Goal: Task Accomplishment & Management: Manage account settings

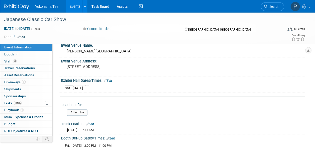
scroll to position [56, 0]
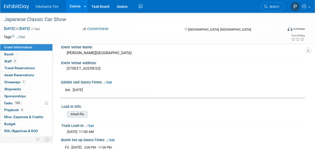
click at [78, 113] on input "file" at bounding box center [53, 114] width 68 height 6
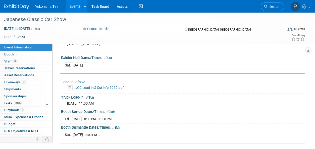
scroll to position [80, 0]
click at [113, 110] on link "Edit" at bounding box center [111, 112] width 8 height 4
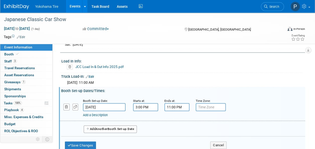
scroll to position [103, 0]
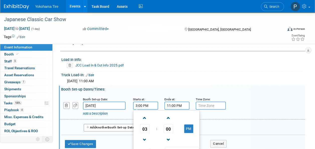
click at [138, 103] on input "3:00 PM" at bounding box center [145, 106] width 25 height 8
click at [144, 116] on span at bounding box center [144, 118] width 9 height 9
click at [145, 130] on span "04" at bounding box center [145, 128] width 10 height 9
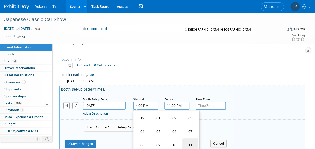
click at [194, 142] on td "11" at bounding box center [191, 145] width 16 height 14
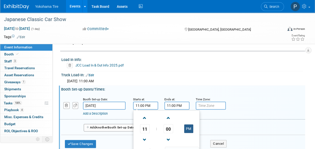
click at [187, 128] on button "PM" at bounding box center [188, 128] width 9 height 9
type input "11:00 AM"
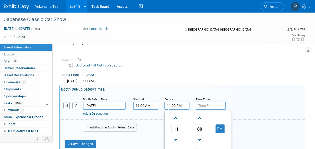
click at [174, 107] on input "11:00 PM" at bounding box center [176, 106] width 25 height 8
click at [177, 127] on span "11" at bounding box center [177, 128] width 10 height 9
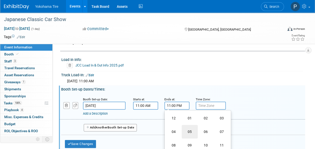
click at [191, 131] on td "05" at bounding box center [190, 132] width 16 height 14
type input "5:00 PM"
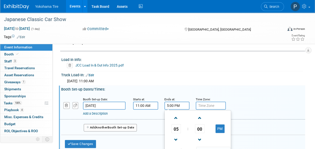
scroll to position [137, 0]
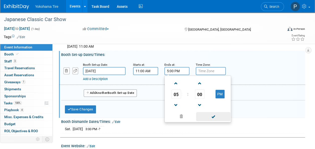
click at [206, 118] on span at bounding box center [213, 116] width 34 height 9
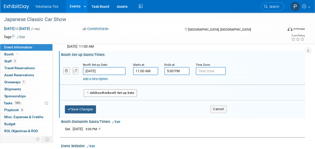
click at [80, 109] on button "Save Changes" at bounding box center [80, 109] width 31 height 8
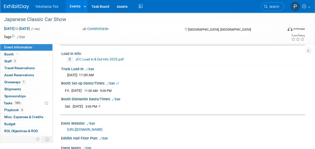
scroll to position [108, 0]
click at [116, 99] on link "Edit" at bounding box center [116, 100] width 8 height 4
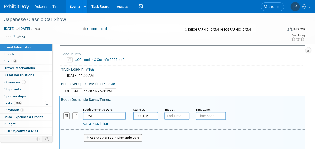
scroll to position [122, 0]
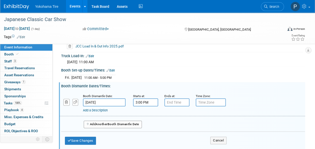
click at [113, 125] on button "Add Another Booth Dismantle Date" at bounding box center [113, 125] width 58 height 8
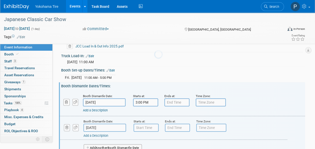
click at [154, 123] on div at bounding box center [157, 74] width 7 height 149
click at [97, 124] on input "[DATE]" at bounding box center [104, 128] width 43 height 8
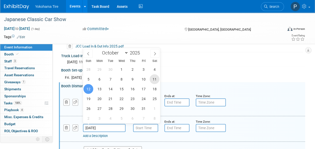
click at [152, 81] on span "11" at bounding box center [155, 79] width 10 height 10
type input "[DATE]"
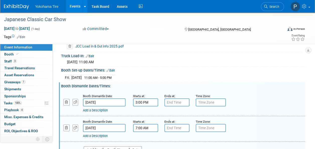
click at [146, 128] on input "7:00 AM" at bounding box center [145, 128] width 25 height 8
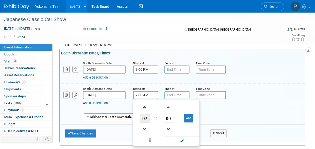
click at [144, 120] on span "07" at bounding box center [145, 118] width 10 height 9
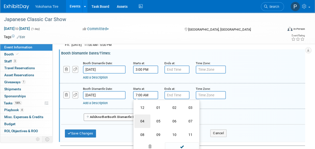
click at [143, 119] on td "04" at bounding box center [142, 121] width 16 height 14
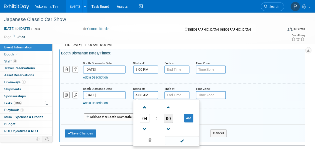
click at [168, 116] on span "00" at bounding box center [169, 118] width 10 height 9
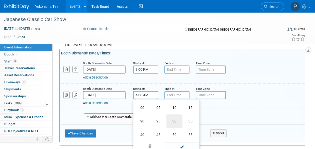
click at [174, 118] on td "30" at bounding box center [175, 121] width 16 height 14
type input "4:30 AM"
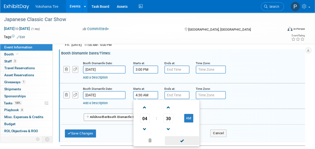
click at [181, 141] on span at bounding box center [182, 140] width 34 height 9
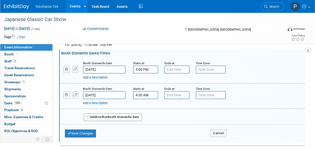
type input "7:00 PM"
click at [173, 95] on input "7:00 PM" at bounding box center [176, 95] width 25 height 8
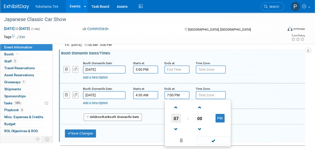
click at [175, 119] on span "07" at bounding box center [177, 118] width 10 height 9
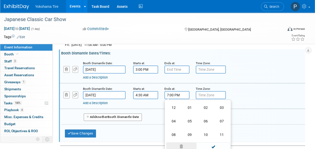
click at [182, 146] on span at bounding box center [181, 146] width 30 height 9
click at [95, 102] on link "Add a Description" at bounding box center [95, 103] width 25 height 4
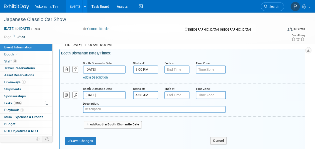
type input "C"
type input "Vehicle Load Out"
click at [90, 140] on button "Save Changes" at bounding box center [80, 141] width 31 height 8
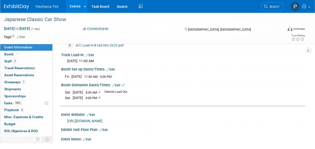
scroll to position [121, 0]
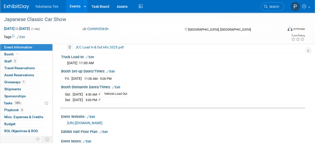
click at [111, 73] on div "[DATE] 11:00 AM - 5:00 PM Save Changes Cancel" at bounding box center [183, 77] width 244 height 9
click at [112, 72] on link "Edit" at bounding box center [111, 72] width 8 height 4
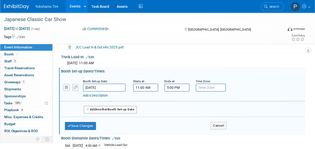
click at [100, 94] on link "Add a Description" at bounding box center [95, 96] width 25 height 4
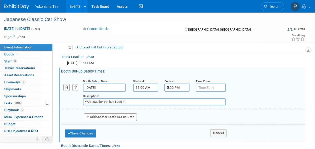
type input "YAR Load in/ Vehicle Load in"
click at [91, 117] on button "Add Another Booth Set-up Date" at bounding box center [110, 117] width 53 height 8
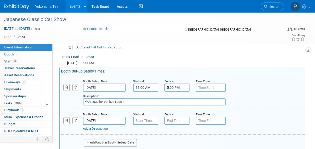
click at [97, 119] on input "[DATE]" at bounding box center [104, 121] width 43 height 8
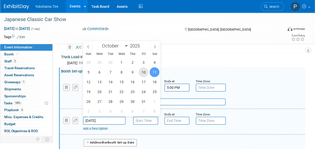
click at [144, 72] on span "10" at bounding box center [144, 72] width 10 height 10
type input "[DATE]"
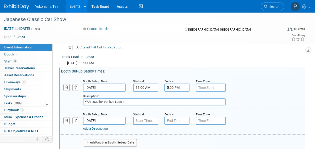
type input "7:00 AM"
click at [150, 122] on input "7:00 AM" at bounding box center [145, 121] width 25 height 8
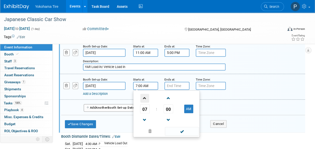
scroll to position [156, 0]
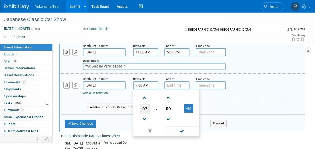
click at [147, 107] on span "07" at bounding box center [145, 108] width 10 height 9
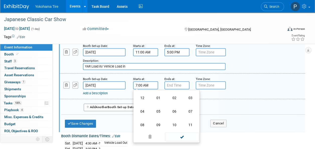
click at [108, 84] on input "[DATE]" at bounding box center [104, 85] width 43 height 8
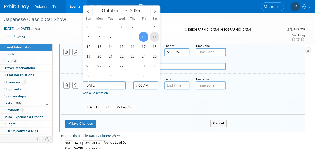
click at [153, 38] on span "11" at bounding box center [155, 37] width 10 height 10
type input "[DATE]"
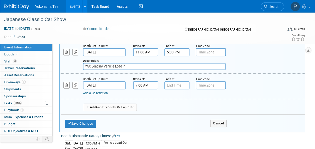
click at [204, 87] on input "text" at bounding box center [211, 85] width 30 height 8
click at [99, 93] on link "Add a Description" at bounding box center [95, 93] width 25 height 4
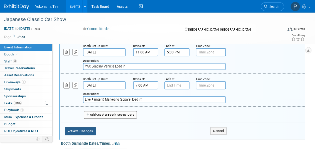
type input "Live Painter & Marketing (apparel load in)"
click at [76, 129] on button "Save Changes" at bounding box center [80, 131] width 31 height 8
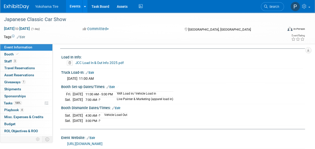
scroll to position [99, 0]
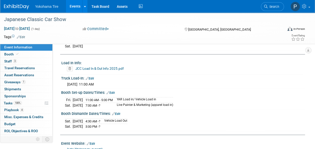
click at [112, 93] on link "Edit" at bounding box center [111, 93] width 8 height 4
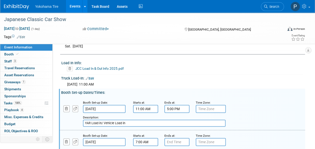
scroll to position [115, 0]
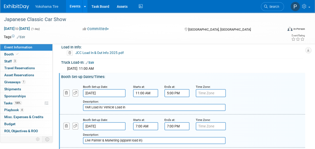
click at [172, 125] on input "7:00 PM" at bounding box center [176, 126] width 25 height 8
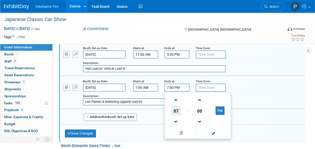
click at [175, 108] on span "07" at bounding box center [177, 110] width 10 height 9
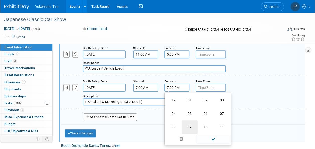
click at [193, 126] on td "09" at bounding box center [190, 127] width 16 height 14
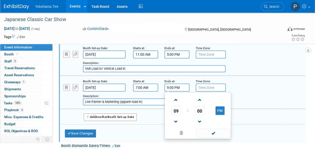
click at [225, 109] on td "PM" at bounding box center [220, 110] width 20 height 9
click at [221, 110] on button "PM" at bounding box center [220, 110] width 9 height 9
type input "9:00 AM"
click at [210, 134] on span at bounding box center [213, 133] width 34 height 9
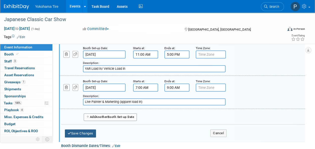
click at [82, 129] on button "Save Changes" at bounding box center [80, 133] width 31 height 8
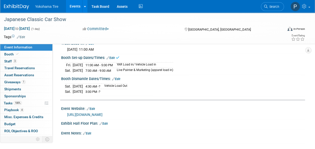
scroll to position [134, 0]
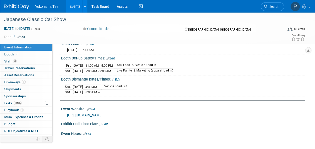
click at [117, 78] on link "Edit" at bounding box center [116, 80] width 8 height 4
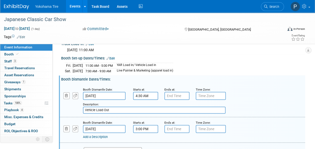
click at [147, 93] on input "4:30 AM" at bounding box center [145, 96] width 25 height 8
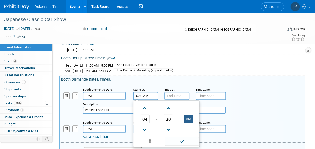
click at [190, 116] on button "AM" at bounding box center [188, 119] width 9 height 9
type input "4:30 PM"
click at [185, 139] on span at bounding box center [182, 141] width 34 height 9
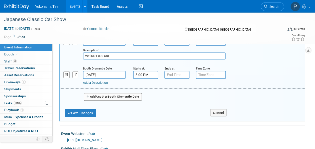
scroll to position [188, 0]
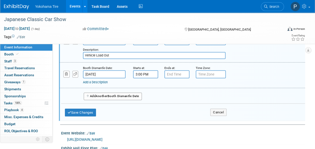
click at [75, 114] on div "Save Changes Cancel" at bounding box center [146, 112] width 162 height 16
click at [78, 112] on button "Save Changes" at bounding box center [80, 113] width 31 height 8
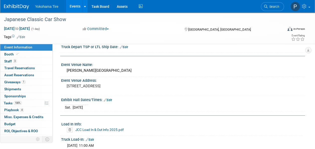
scroll to position [0, 0]
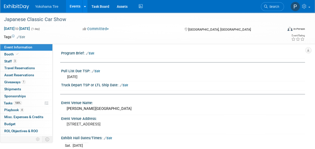
click at [98, 71] on link "Edit" at bounding box center [96, 71] width 8 height 4
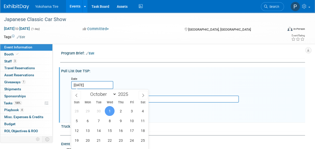
click at [88, 84] on input "[DATE]" at bounding box center [92, 85] width 42 height 8
click at [89, 111] on span "29" at bounding box center [88, 111] width 10 height 10
type input "[DATE]"
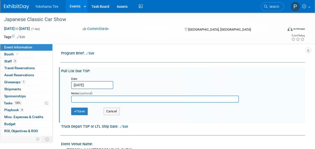
scroll to position [6, 0]
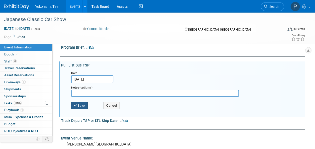
click at [84, 107] on button "Save" at bounding box center [79, 106] width 17 height 8
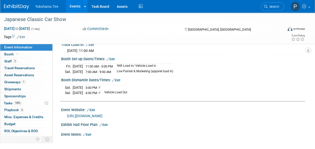
scroll to position [142, 0]
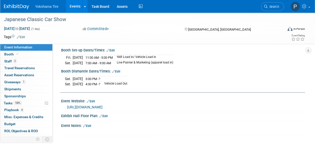
click at [103, 115] on link "Edit" at bounding box center [104, 116] width 8 height 4
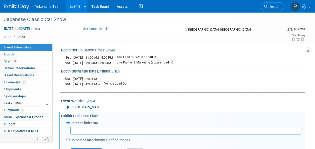
scroll to position [168, 0]
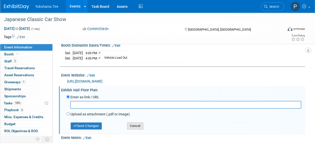
click at [134, 124] on button "Cancel" at bounding box center [135, 125] width 16 height 7
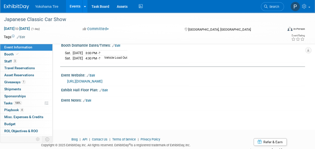
click at [107, 92] on div at bounding box center [183, 93] width 244 height 3
click at [107, 89] on link "Edit" at bounding box center [104, 91] width 8 height 4
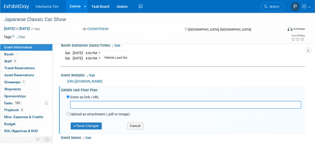
click at [85, 113] on label "Upload as attachment (.pdf or image)" at bounding box center [99, 114] width 59 height 5
click at [70, 113] on input "Upload as attachment (.pdf or image)" at bounding box center [67, 113] width 3 height 3
radio input "true"
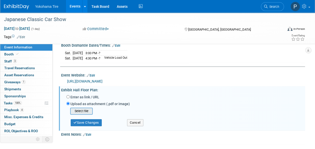
click at [84, 112] on input "file" at bounding box center [63, 111] width 60 height 6
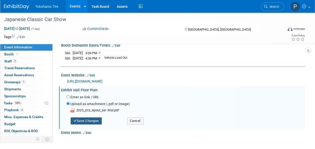
click at [96, 118] on button "Save Changes" at bounding box center [86, 120] width 31 height 7
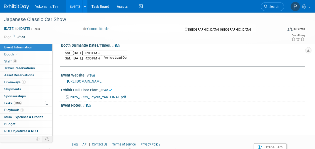
click at [104, 95] on span "2025_JCCS_Layout_YAR- FINAL.pdf" at bounding box center [98, 97] width 56 height 4
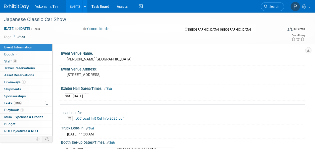
scroll to position [47, 0]
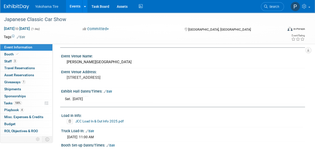
click at [111, 90] on link "Edit" at bounding box center [108, 92] width 8 height 4
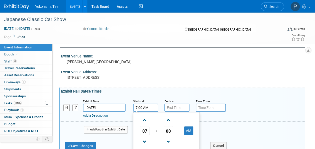
click at [145, 106] on input "7:00 AM" at bounding box center [145, 108] width 25 height 8
click at [143, 130] on span "07" at bounding box center [145, 130] width 10 height 9
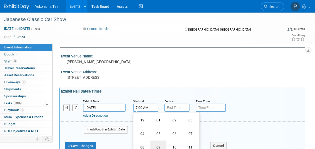
click at [159, 144] on td "09" at bounding box center [158, 147] width 16 height 14
type input "9:00 AM"
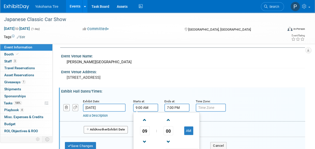
click at [175, 108] on input "7:00 PM" at bounding box center [176, 108] width 25 height 8
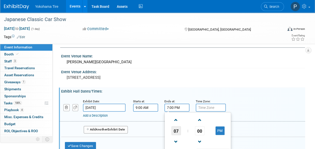
click at [179, 128] on span "07" at bounding box center [177, 130] width 10 height 9
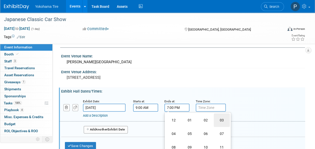
click at [221, 120] on td "03" at bounding box center [222, 120] width 16 height 14
type input "3:00 PM"
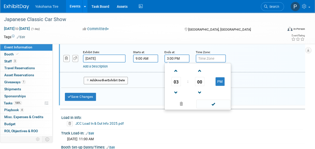
scroll to position [97, 0]
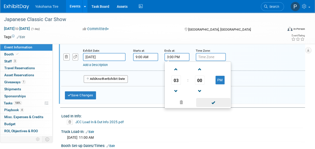
click at [208, 103] on span at bounding box center [213, 102] width 34 height 9
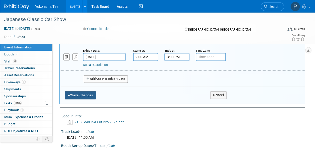
click at [74, 95] on button "Save Changes" at bounding box center [80, 95] width 31 height 8
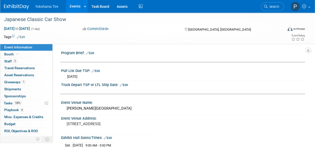
scroll to position [0, 0]
click at [32, 55] on link "Booth" at bounding box center [26, 54] width 52 height 7
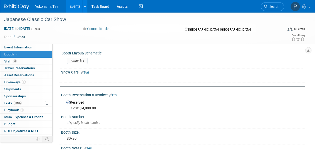
click at [87, 73] on link "Edit" at bounding box center [85, 73] width 8 height 4
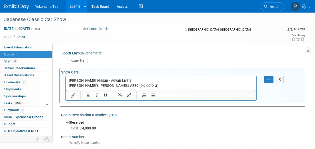
drag, startPoint x: 77, startPoint y: 85, endPoint x: 62, endPoint y: 83, distance: 15.2
click at [66, 83] on html "[PERSON_NAME] Nissan - Advan Livery Dai's Dai's AE86 (old corolla)" at bounding box center [161, 82] width 190 height 12
drag, startPoint x: 77, startPoint y: 85, endPoint x: 65, endPoint y: 85, distance: 12.0
click at [66, 85] on html "[PERSON_NAME] Nissan - Advan Livery Dai's Dai's AE86 (old corolla)" at bounding box center [161, 82] width 190 height 12
click at [267, 77] on button "button" at bounding box center [268, 79] width 9 height 7
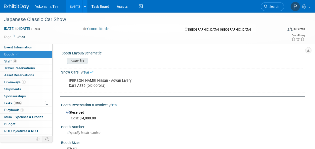
click at [82, 60] on input "file" at bounding box center [53, 61] width 68 height 6
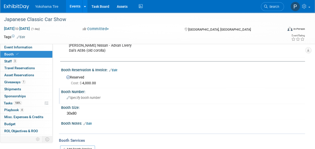
scroll to position [32, 0]
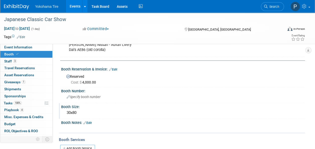
click at [70, 113] on div "30x80" at bounding box center [183, 113] width 236 height 8
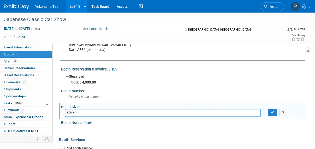
click at [69, 112] on input "30x80" at bounding box center [163, 113] width 196 height 8
type input "40x80"
click at [274, 111] on icon "button" at bounding box center [273, 112] width 4 height 3
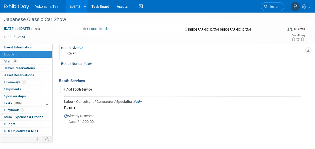
scroll to position [91, 0]
click at [74, 87] on link "Add Booth Service" at bounding box center [77, 89] width 35 height 7
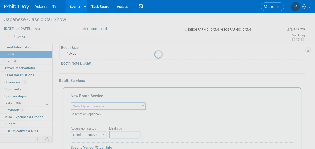
scroll to position [0, 0]
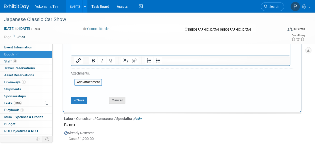
click at [119, 97] on button "Cancel" at bounding box center [117, 100] width 16 height 7
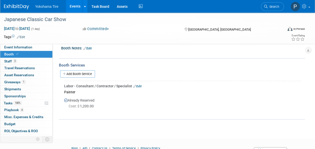
scroll to position [105, 0]
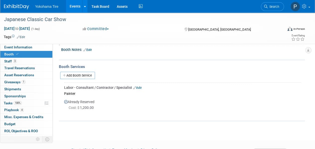
click at [134, 91] on div "Painter" at bounding box center [182, 93] width 237 height 7
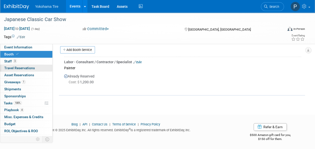
click at [21, 68] on span "Travel Reservations 0" at bounding box center [19, 68] width 31 height 4
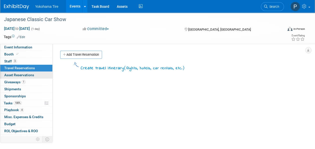
click at [21, 75] on span "Asset Reservations 0" at bounding box center [19, 75] width 30 height 4
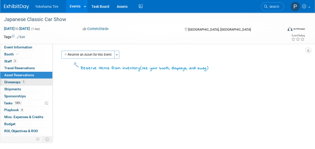
click at [21, 79] on link "1 Giveaways 1" at bounding box center [26, 82] width 52 height 7
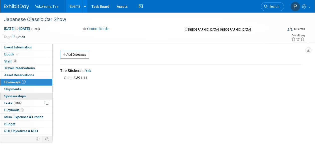
click at [28, 94] on link "0 Sponsorships 0" at bounding box center [26, 96] width 52 height 7
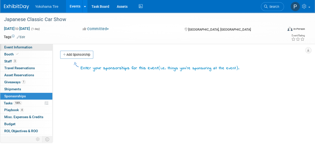
click at [24, 47] on span "Event Information" at bounding box center [18, 47] width 28 height 4
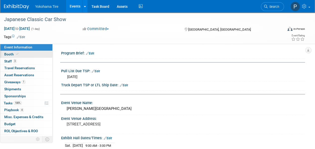
click at [25, 56] on link "Booth" at bounding box center [26, 54] width 52 height 7
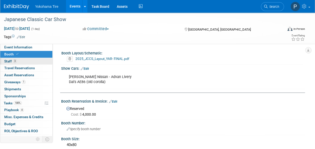
click at [28, 64] on link "3 Staff 3" at bounding box center [26, 61] width 52 height 7
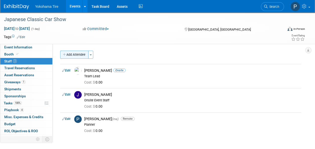
click at [72, 56] on button "Add Attendee" at bounding box center [74, 55] width 28 height 8
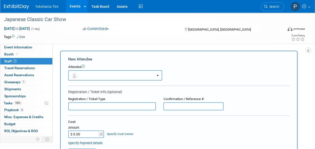
click at [83, 74] on button "button" at bounding box center [115, 75] width 94 height 10
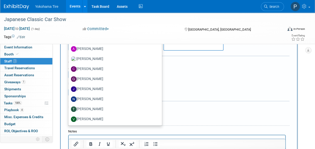
click at [62, 84] on div "New Attendee Attendee <img src="[URL][DOMAIN_NAME]" style="width: 22px; height:…" at bounding box center [178, 89] width 237 height 196
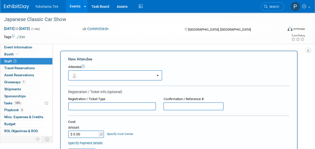
click at [80, 112] on form "New Attendee Attendee <img src="[URL][DOMAIN_NAME]" style="width: 22px; height:…" at bounding box center [178, 148] width 221 height 184
click at [81, 108] on input "text" at bounding box center [112, 106] width 88 height 8
